Goal: Transaction & Acquisition: Purchase product/service

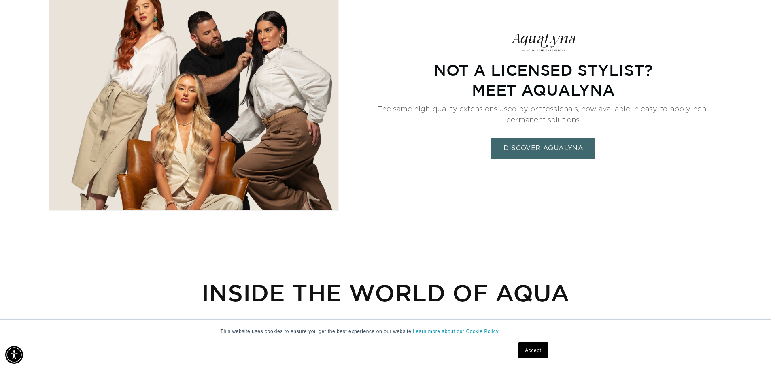
scroll to position [0, 1426]
click at [548, 146] on link "DISCOVER AQUALYNA" at bounding box center [544, 148] width 104 height 21
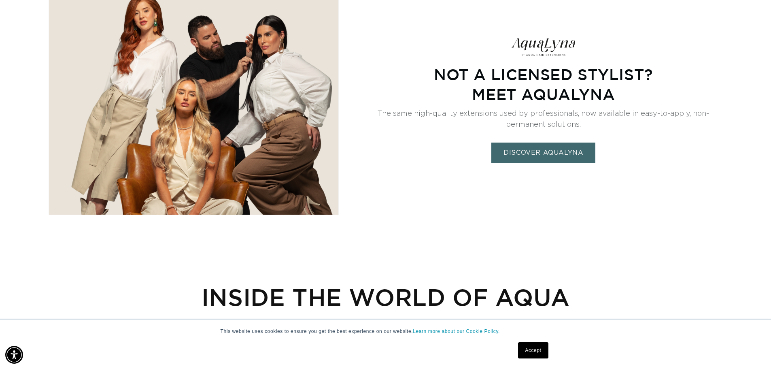
scroll to position [0, 0]
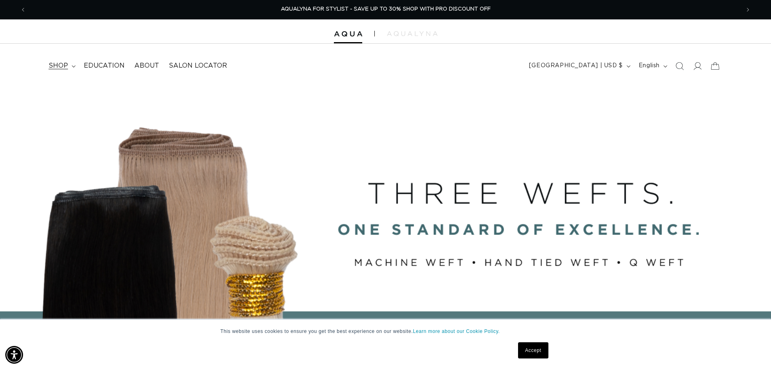
click at [75, 66] on summary "shop" at bounding box center [61, 66] width 35 height 18
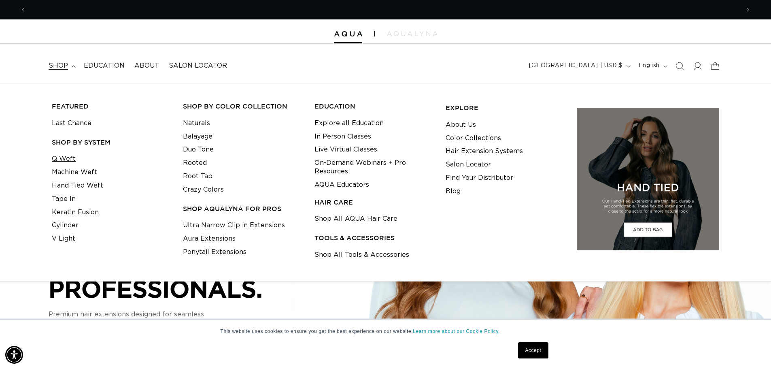
scroll to position [0, 713]
click at [66, 156] on link "Q Weft" at bounding box center [64, 158] width 24 height 13
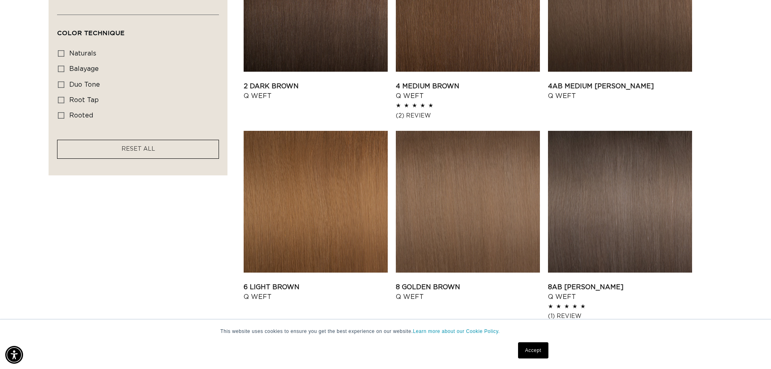
scroll to position [445, 0]
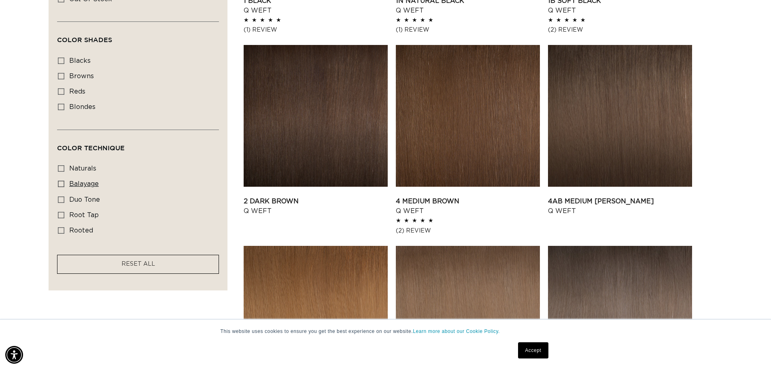
click at [62, 184] on icon at bounding box center [61, 183] width 6 height 6
click at [62, 184] on input "balayage balayage (5 products)" at bounding box center [61, 183] width 6 height 6
checkbox input "true"
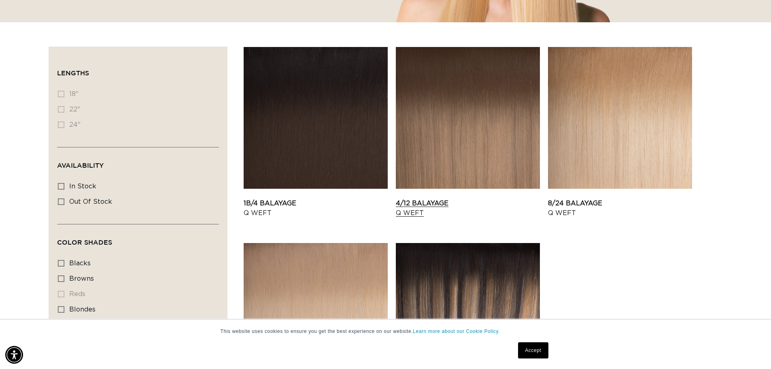
scroll to position [0, 1426]
click at [482, 198] on link "4/12 Balayage Q Weft" at bounding box center [468, 207] width 144 height 19
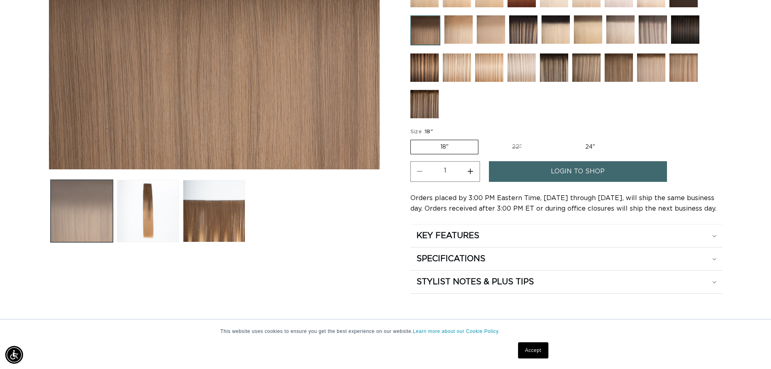
scroll to position [0, 713]
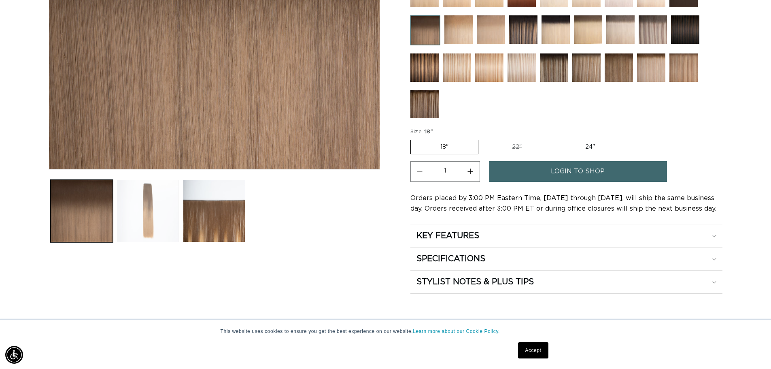
click at [145, 223] on button "Load image 2 in gallery view" at bounding box center [148, 211] width 62 height 62
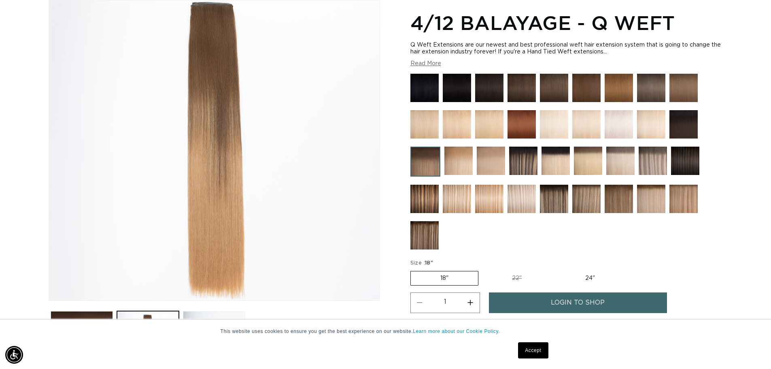
click at [424, 219] on div at bounding box center [566, 163] width 312 height 179
click at [420, 232] on img at bounding box center [424, 235] width 28 height 28
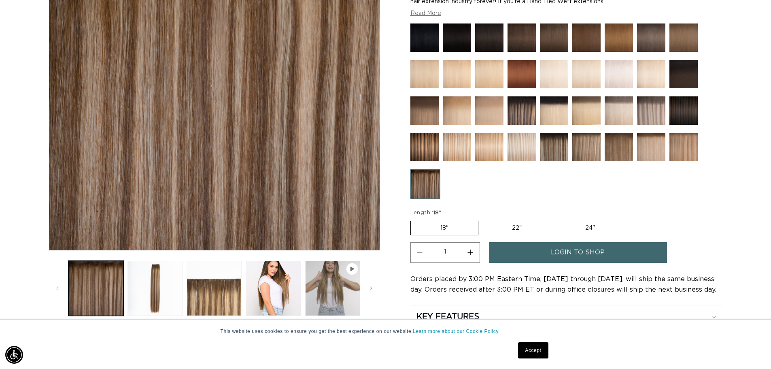
scroll to position [0, 713]
click at [328, 297] on button "Play video 1 in gallery view" at bounding box center [332, 288] width 55 height 55
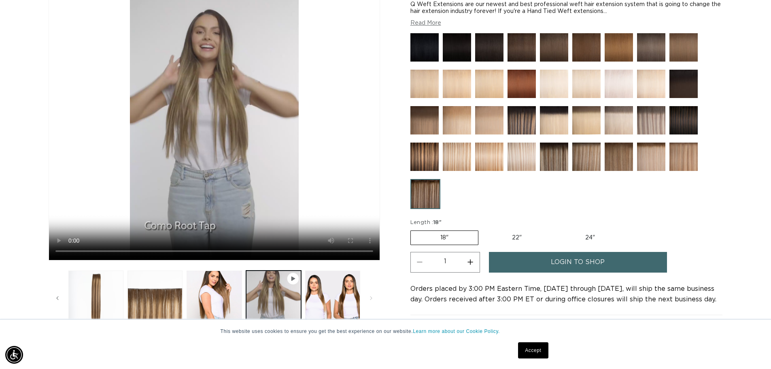
scroll to position [0, 0]
click at [511, 121] on img at bounding box center [521, 120] width 28 height 28
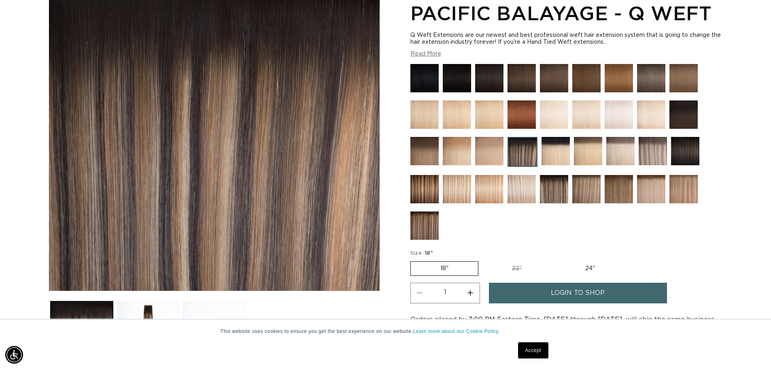
scroll to position [0, 713]
